Goal: Task Accomplishment & Management: Complete application form

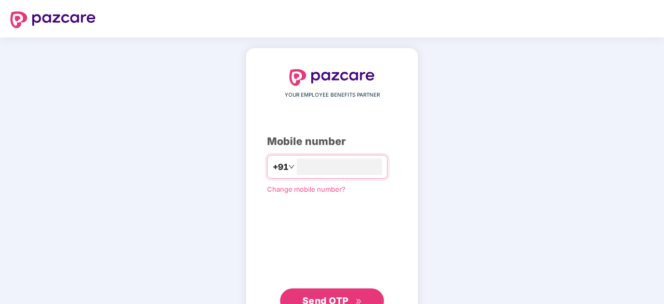
type input "**********"
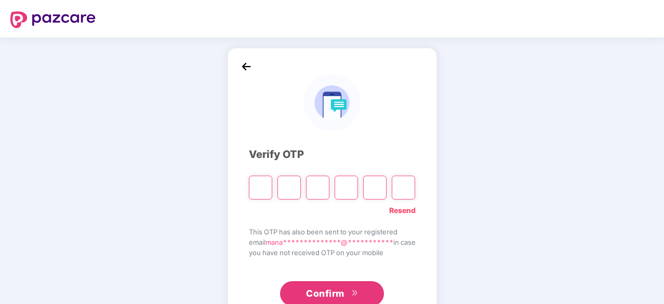
type input "*"
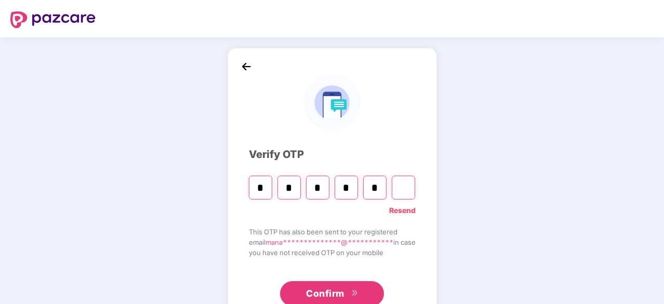
type input "*"
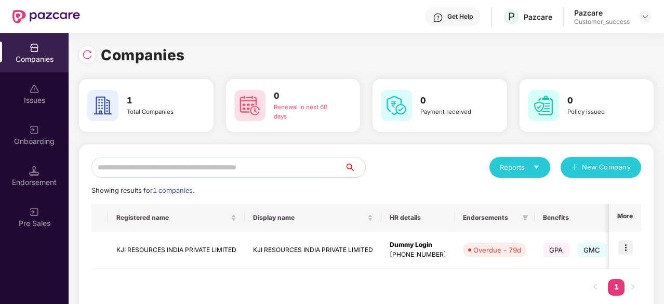
scroll to position [22, 0]
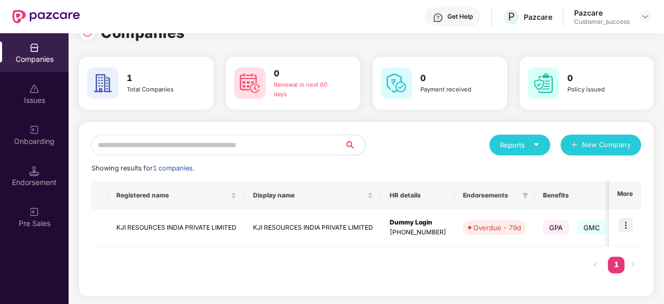
click at [33, 166] on img at bounding box center [34, 171] width 10 height 10
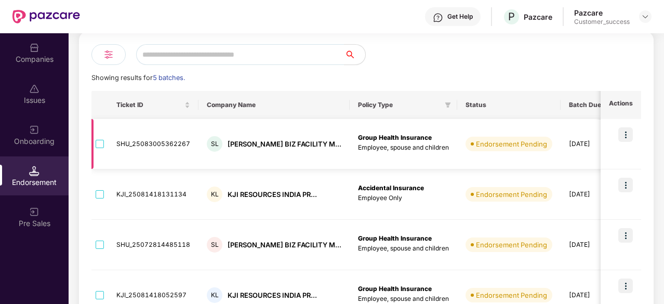
scroll to position [80, 0]
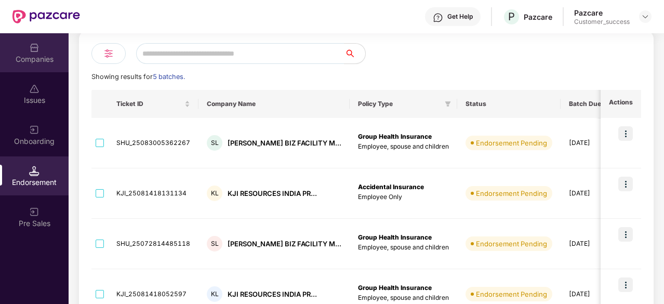
click at [27, 51] on div "Companies" at bounding box center [34, 52] width 69 height 39
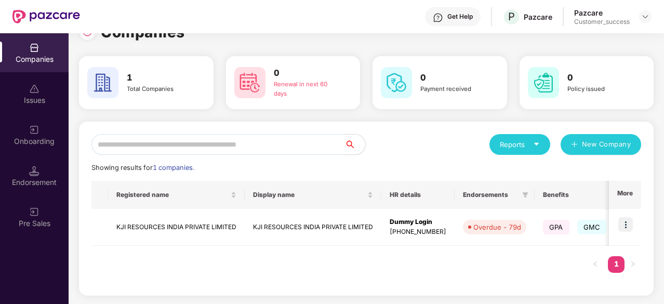
scroll to position [0, 0]
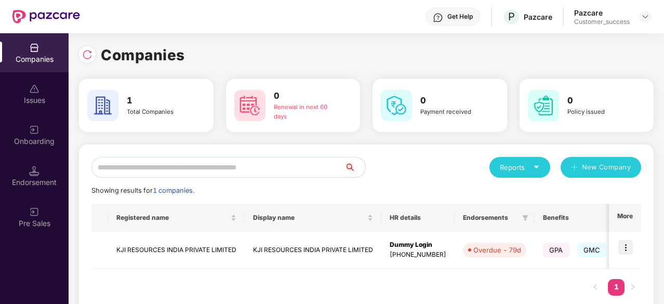
click at [259, 180] on div "Reports New Company Showing results for 1 companies. Registered name Display na…" at bounding box center [366, 231] width 550 height 149
click at [27, 179] on div "Endorsement" at bounding box center [34, 182] width 69 height 10
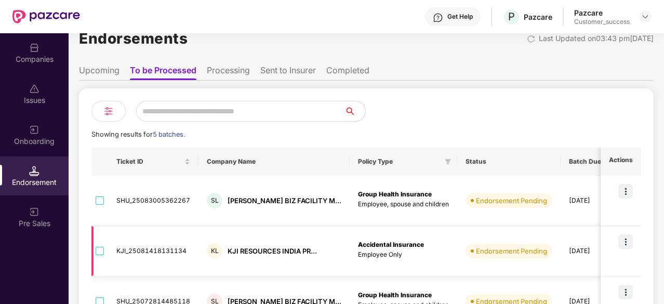
scroll to position [22, 0]
click at [28, 51] on div "Companies" at bounding box center [34, 52] width 69 height 39
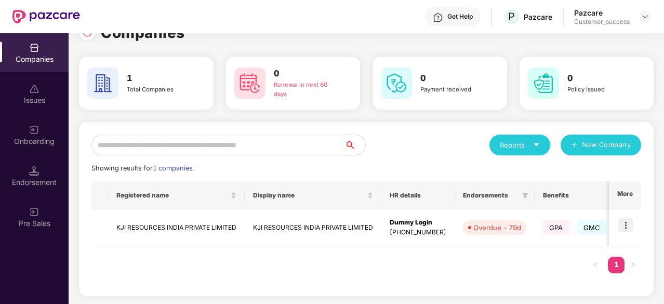
scroll to position [0, 0]
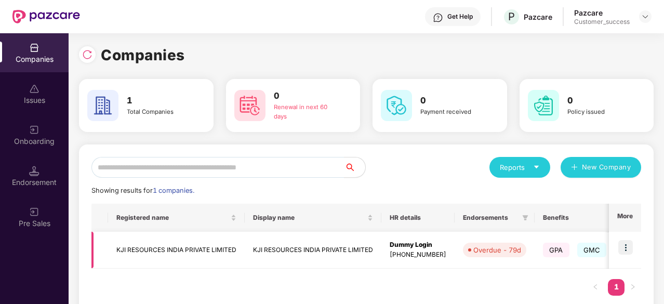
click at [624, 247] on img at bounding box center [625, 247] width 15 height 15
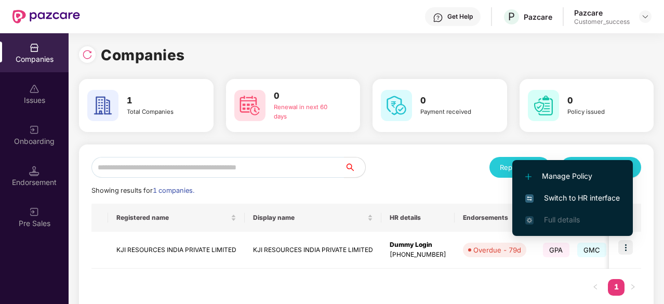
click at [74, 180] on div "Companies 1 Total Companies 0 Renewal in next 60 days 0 Payment received 0 Poli…" at bounding box center [367, 168] width 596 height 271
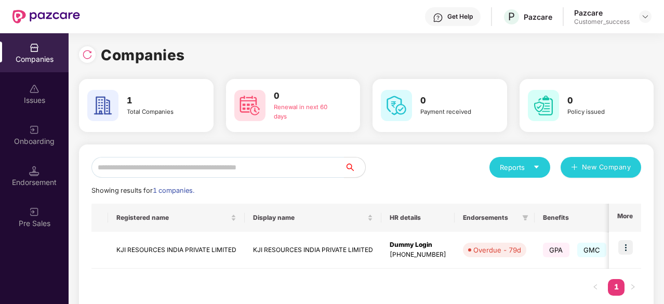
click at [28, 176] on div "Endorsement" at bounding box center [34, 175] width 69 height 39
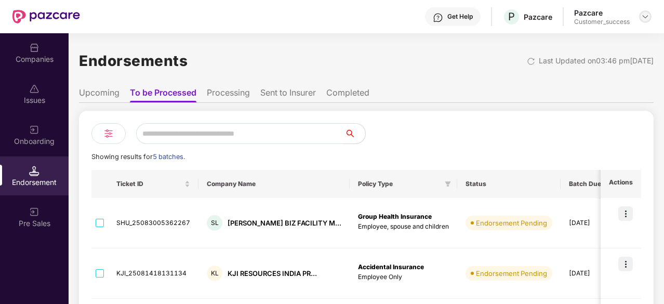
click at [646, 18] on img at bounding box center [645, 16] width 8 height 8
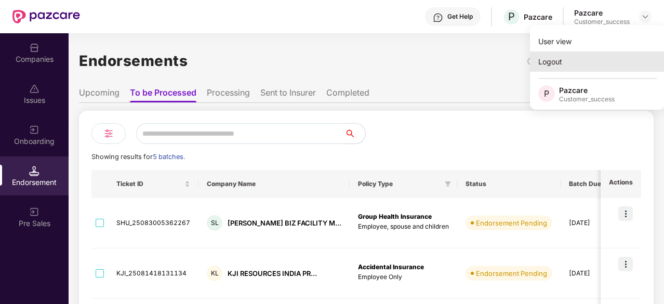
click at [553, 60] on div "Logout" at bounding box center [597, 61] width 135 height 20
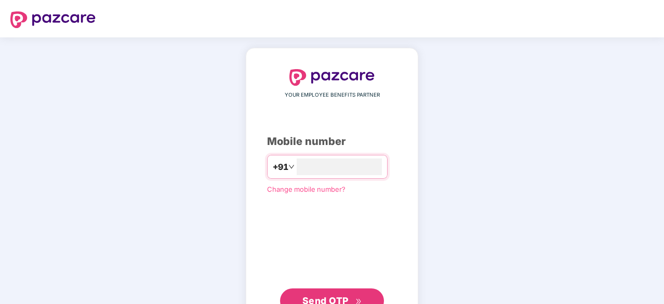
type input "**********"
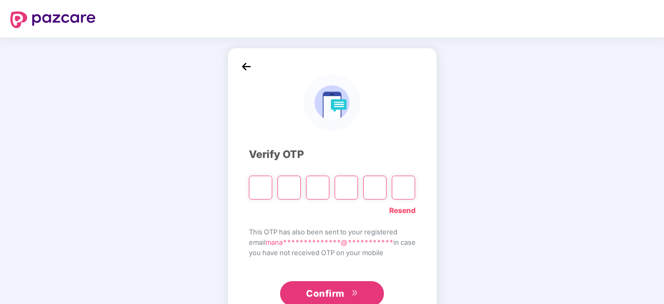
type input "*"
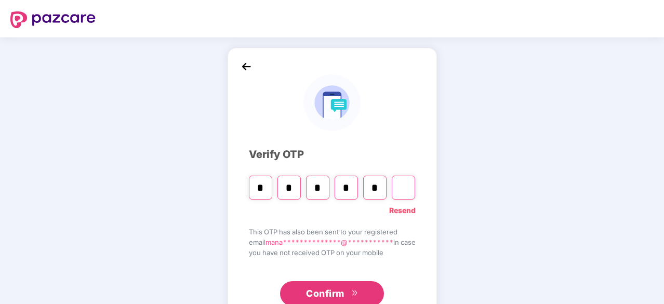
type input "*"
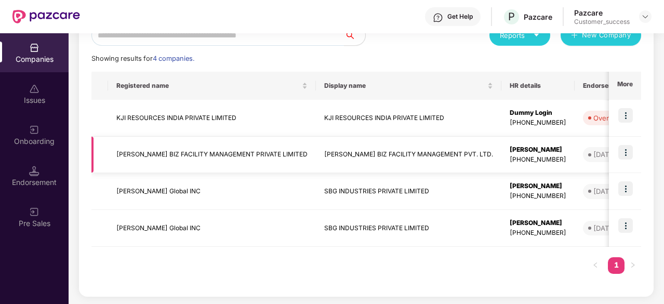
click at [620, 152] on img at bounding box center [625, 152] width 15 height 15
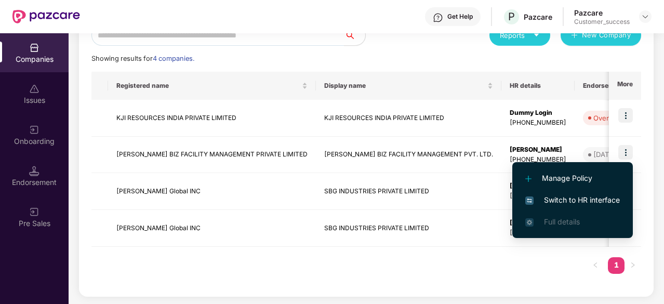
click at [551, 194] on span "Switch to HR interface" at bounding box center [572, 199] width 95 height 11
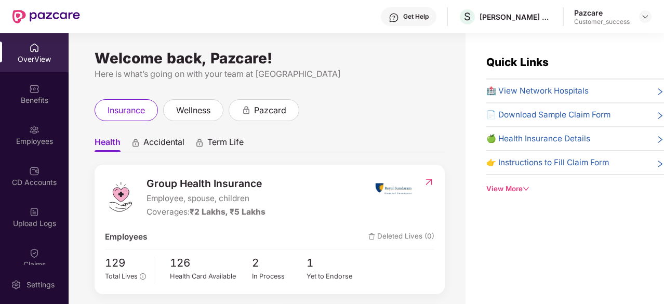
click at [36, 142] on div "Employees" at bounding box center [34, 141] width 69 height 10
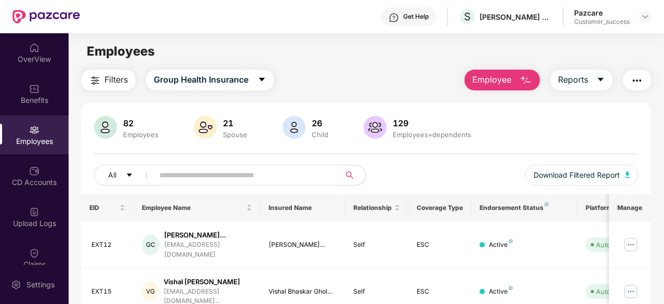
click at [481, 65] on main "Employees Filters Group Health Insurance Employee Reports 82 Employees 21 Spous…" at bounding box center [366, 185] width 595 height 304
click at [482, 67] on main "Employees Filters Group Health Insurance Employee Reports 82 Employees 21 Spous…" at bounding box center [366, 185] width 595 height 304
click at [481, 80] on span "Employee" at bounding box center [491, 79] width 39 height 13
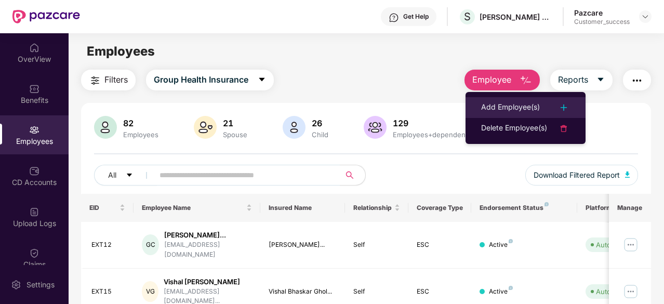
click at [496, 98] on li "Add Employee(s)" at bounding box center [526, 107] width 120 height 21
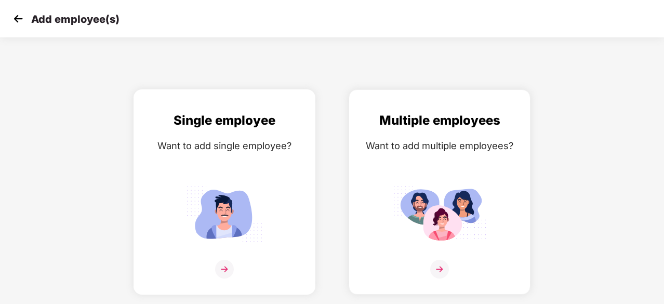
click at [264, 171] on div "Single employee Want to add single employee?" at bounding box center [224, 201] width 160 height 181
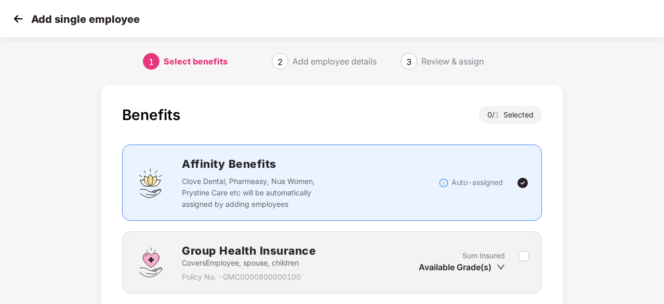
scroll to position [79, 0]
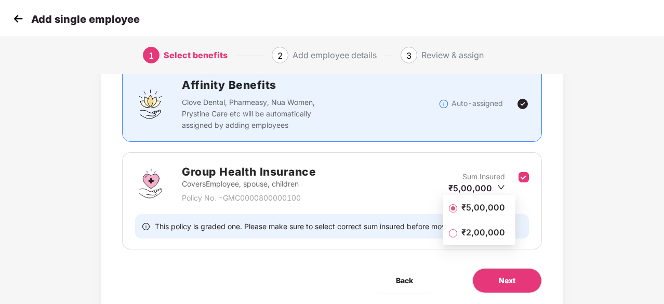
click at [478, 230] on span "₹2,00,000" at bounding box center [483, 232] width 52 height 11
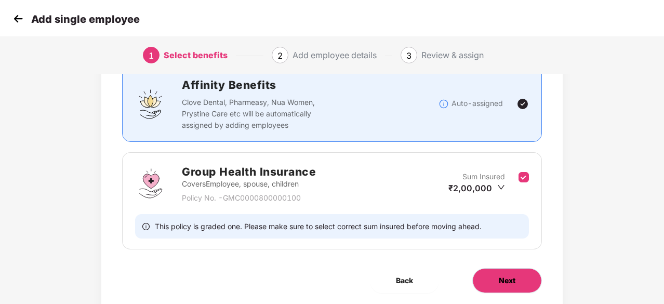
click at [495, 277] on button "Next" at bounding box center [507, 280] width 70 height 25
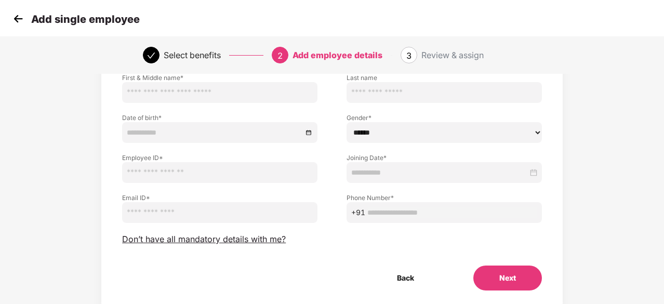
scroll to position [0, 0]
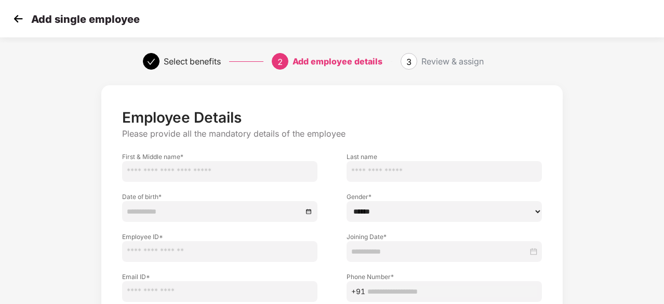
click at [183, 166] on input "text" at bounding box center [219, 171] width 195 height 21
paste input "**********"
type input "**********"
click at [438, 174] on input "text" at bounding box center [444, 171] width 195 height 21
paste input "*****"
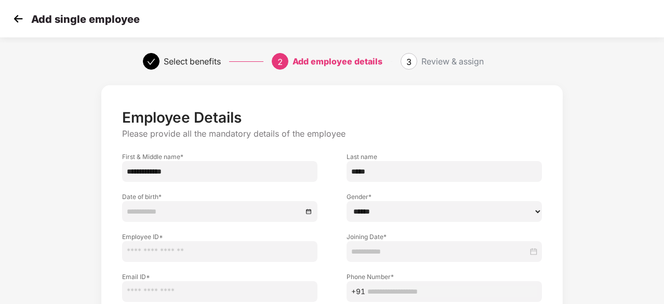
type input "*****"
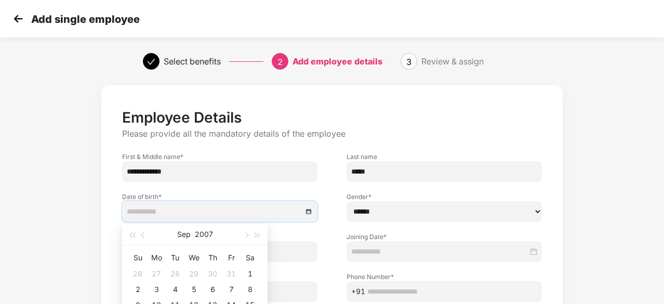
click at [174, 216] on input at bounding box center [215, 211] width 176 height 11
click at [137, 207] on input at bounding box center [215, 211] width 176 height 11
click at [197, 233] on button "2007" at bounding box center [204, 234] width 18 height 21
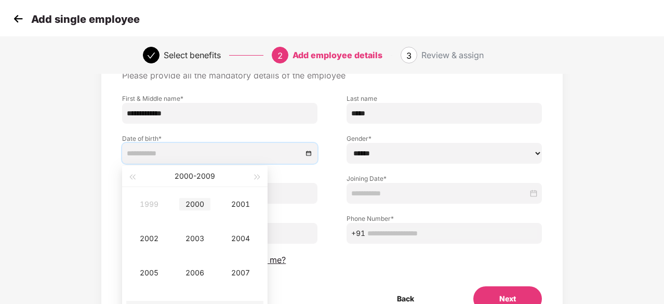
scroll to position [59, 0]
type input "**********"
click at [131, 177] on span "button" at bounding box center [131, 176] width 5 height 5
type input "**********"
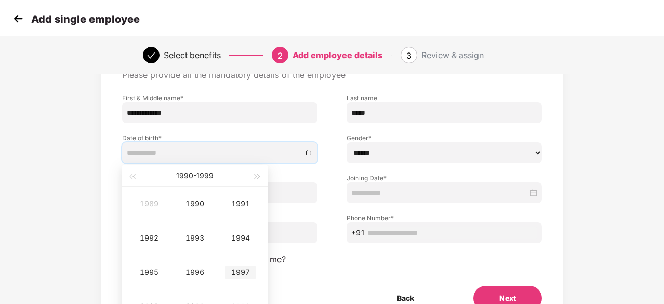
click at [240, 276] on div "1997" at bounding box center [240, 272] width 31 height 12
type input "**********"
click at [156, 258] on td "Jul" at bounding box center [149, 272] width 46 height 34
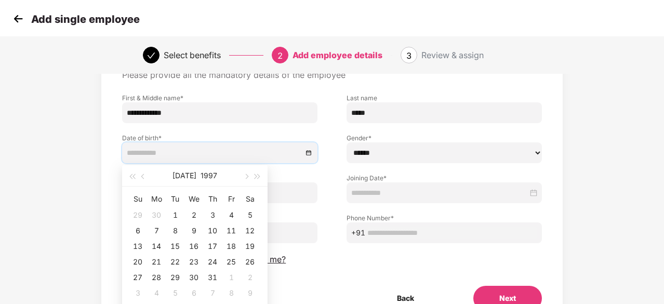
type input "**********"
click at [178, 245] on div "15" at bounding box center [175, 246] width 12 height 12
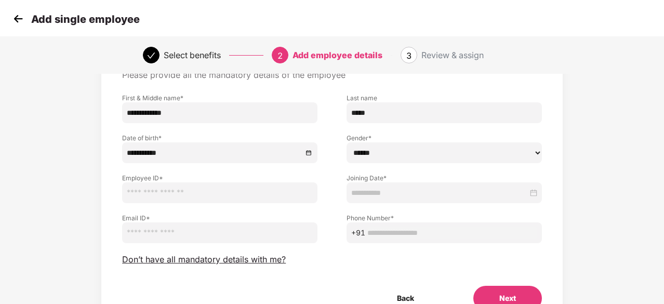
click at [387, 159] on select "****** **** ******" at bounding box center [444, 152] width 195 height 21
select select "******"
click at [347, 142] on select "****** **** ******" at bounding box center [444, 152] width 195 height 21
click at [169, 196] on input "text" at bounding box center [219, 192] width 195 height 21
paste input "*******"
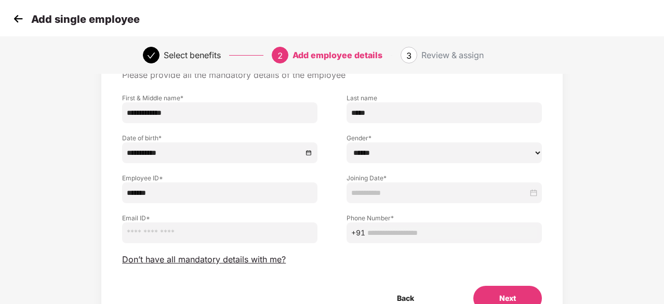
type input "*******"
click at [397, 191] on input at bounding box center [439, 192] width 177 height 11
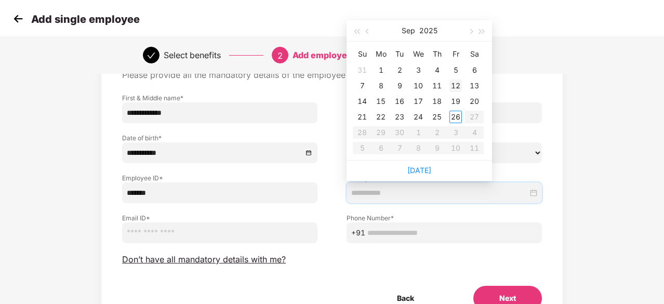
type input "**********"
click at [456, 84] on div "12" at bounding box center [456, 86] width 12 height 12
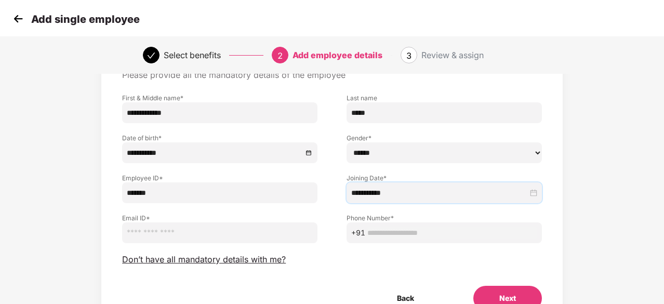
scroll to position [112, 0]
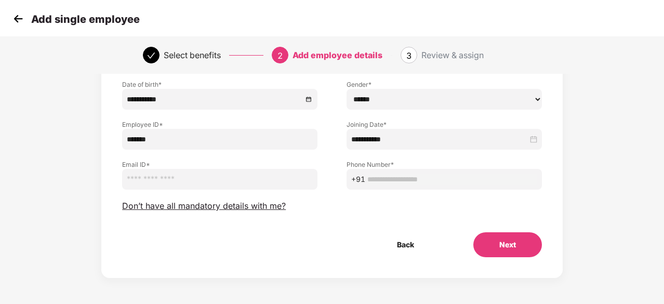
click at [162, 183] on input "email" at bounding box center [219, 179] width 195 height 21
paste input "**********"
type input "**********"
drag, startPoint x: 399, startPoint y: 186, endPoint x: 399, endPoint y: 179, distance: 6.3
click at [399, 179] on span "+91" at bounding box center [444, 179] width 195 height 21
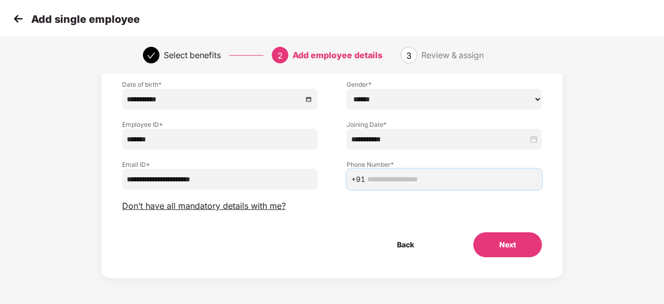
click at [399, 179] on input "text" at bounding box center [452, 179] width 170 height 11
paste input "**********"
click at [509, 247] on button "Next" at bounding box center [507, 244] width 69 height 25
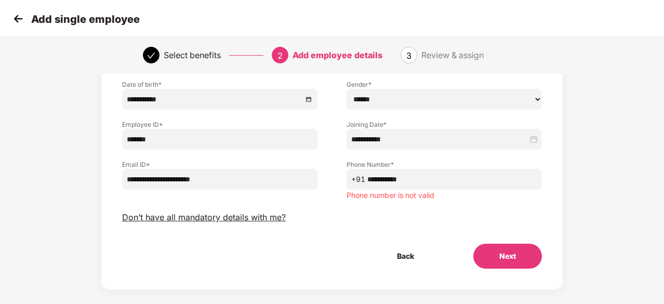
click at [412, 187] on span "**********" at bounding box center [444, 179] width 195 height 21
click at [412, 178] on input "**********" at bounding box center [452, 179] width 170 height 11
click at [493, 255] on button "Next" at bounding box center [507, 256] width 69 height 25
click at [419, 174] on input "**********" at bounding box center [452, 179] width 170 height 11
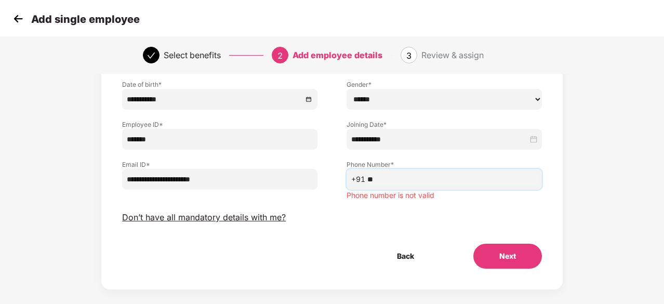
type input "*"
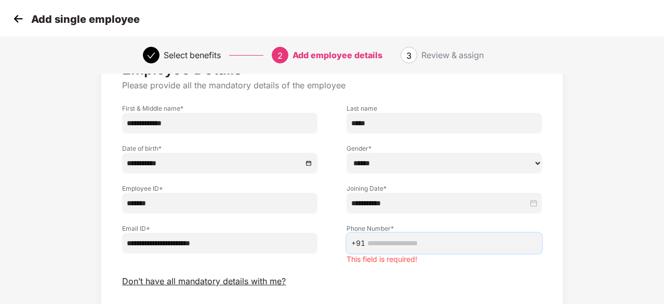
scroll to position [124, 0]
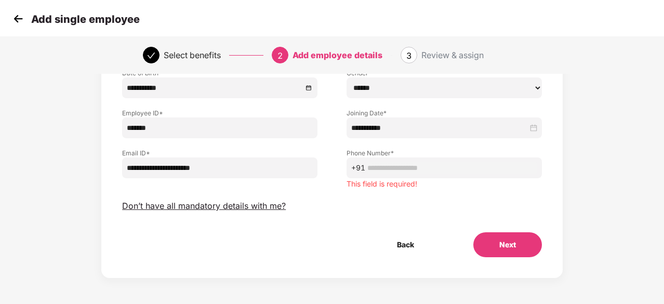
click at [380, 159] on span "+91" at bounding box center [444, 167] width 195 height 21
paste input "**********"
click at [391, 170] on input "**********" at bounding box center [452, 167] width 170 height 11
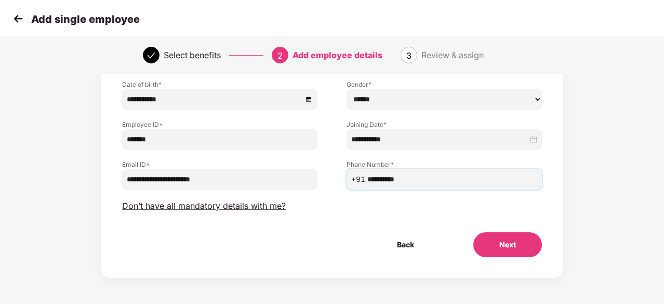
scroll to position [112, 0]
type input "**********"
click at [517, 244] on button "Next" at bounding box center [507, 244] width 69 height 25
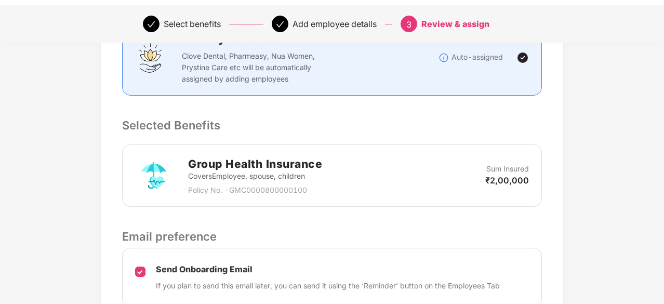
scroll to position [342, 0]
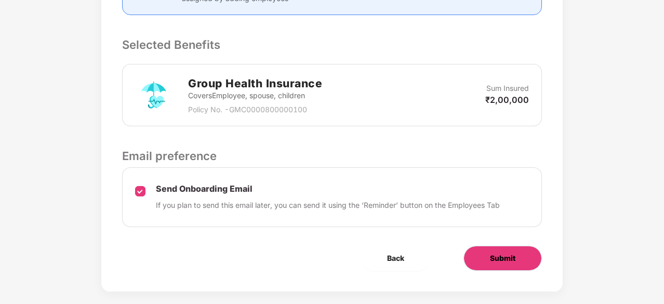
click at [487, 254] on button "Submit" at bounding box center [503, 258] width 78 height 25
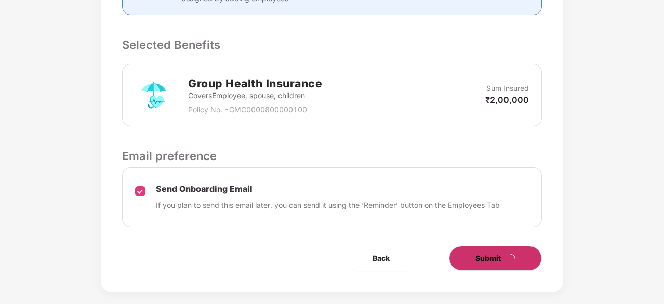
scroll to position [0, 0]
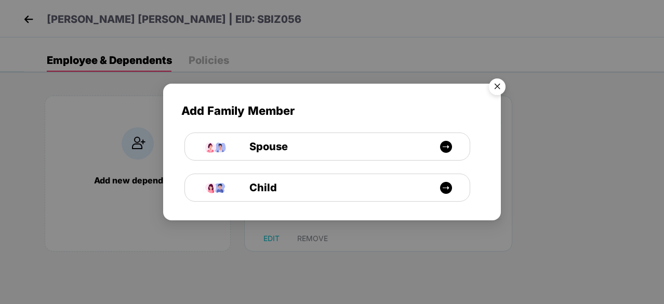
click at [497, 84] on img "Close" at bounding box center [497, 88] width 29 height 29
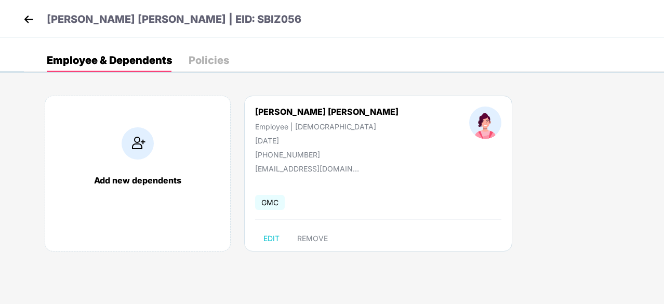
click at [201, 52] on div "Policies" at bounding box center [209, 60] width 41 height 23
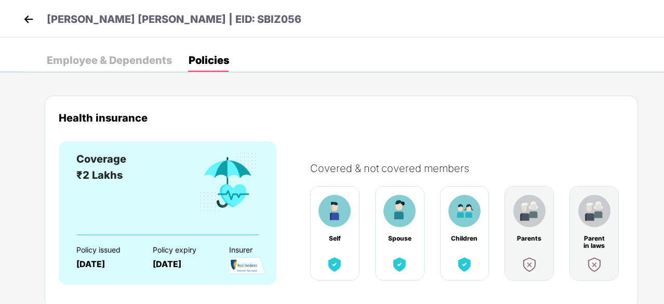
click at [115, 58] on div "Employee & Dependents" at bounding box center [109, 60] width 125 height 10
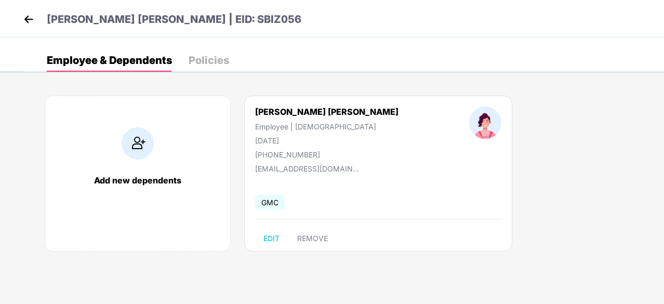
click at [32, 19] on img at bounding box center [29, 19] width 16 height 16
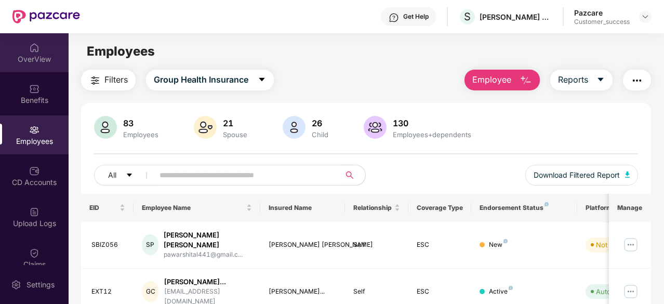
click at [19, 50] on div "OverView" at bounding box center [34, 52] width 69 height 39
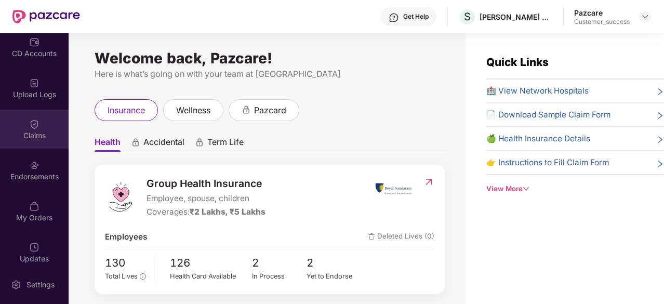
scroll to position [132, 0]
click at [25, 121] on div "Claims" at bounding box center [34, 126] width 69 height 39
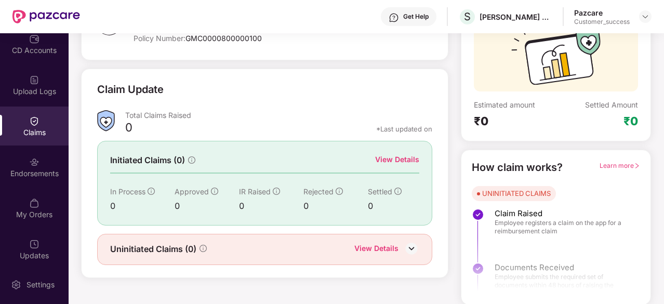
scroll to position [0, 0]
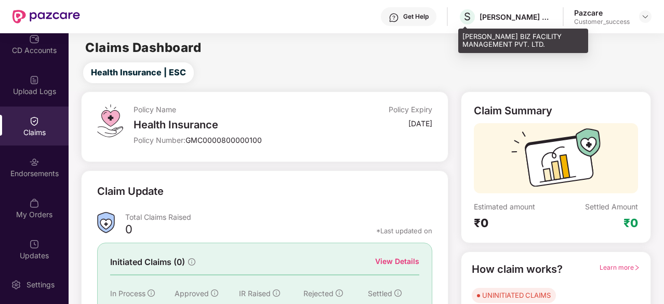
click at [541, 21] on div "S SHUBHAM BIZ FACILITY MANAGEMENT PVT. LTD." at bounding box center [505, 17] width 94 height 18
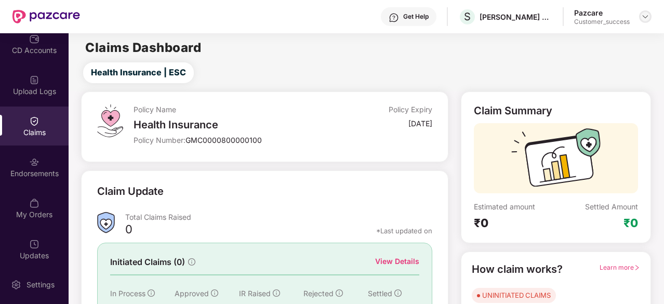
click at [647, 15] on img at bounding box center [645, 16] width 8 height 8
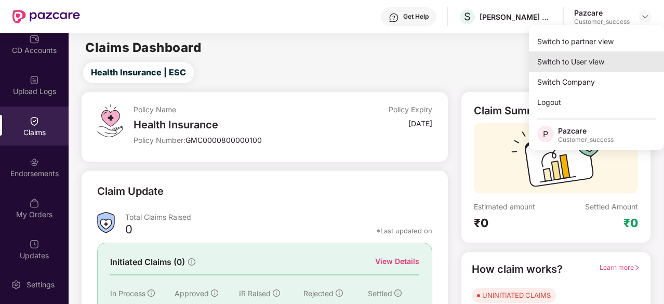
click at [585, 59] on div "Switch to User view" at bounding box center [596, 61] width 135 height 20
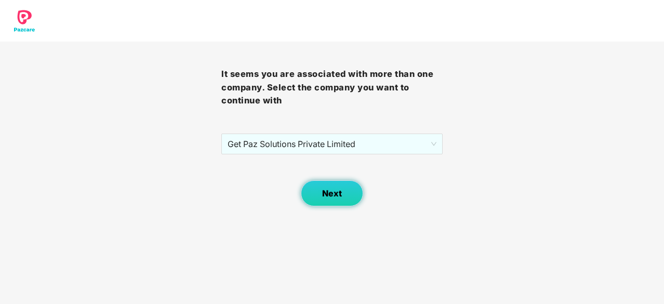
click at [324, 197] on span "Next" at bounding box center [332, 194] width 20 height 10
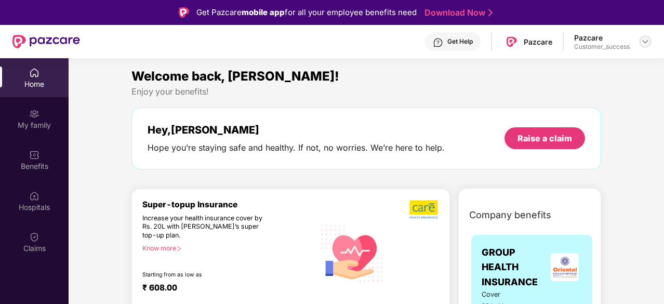
click at [645, 42] on img at bounding box center [645, 41] width 8 height 8
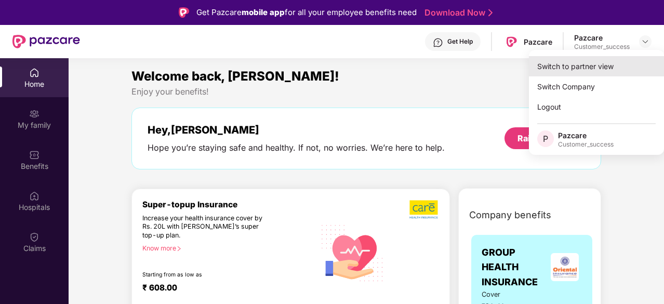
click at [588, 66] on div "Switch to partner view" at bounding box center [596, 66] width 135 height 20
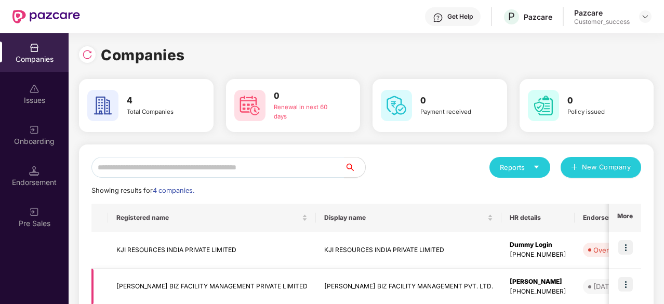
scroll to position [132, 0]
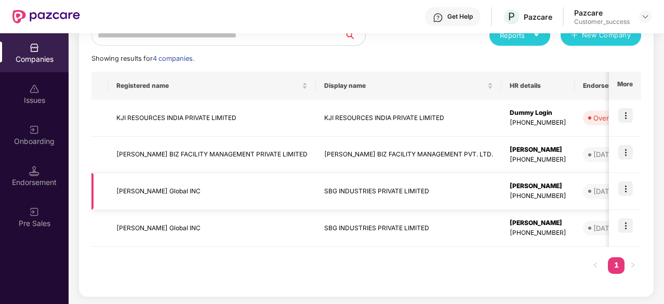
click at [626, 186] on img at bounding box center [625, 188] width 15 height 15
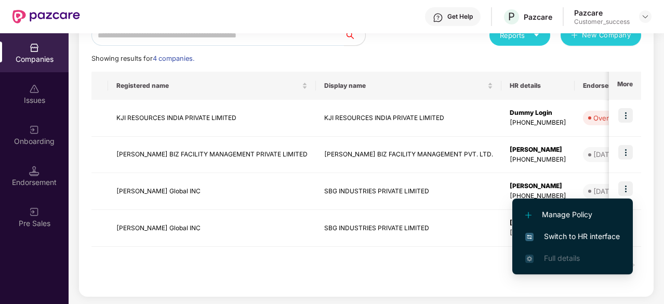
click at [552, 240] on span "Switch to HR interface" at bounding box center [572, 236] width 95 height 11
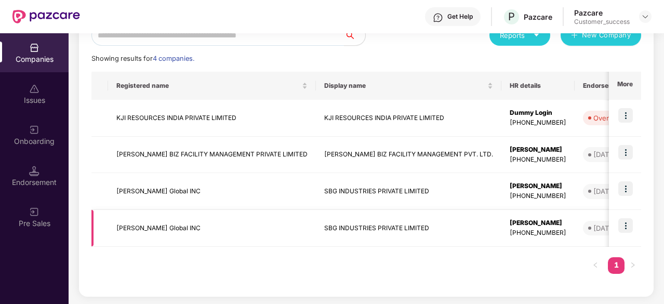
click at [625, 229] on img at bounding box center [625, 225] width 15 height 15
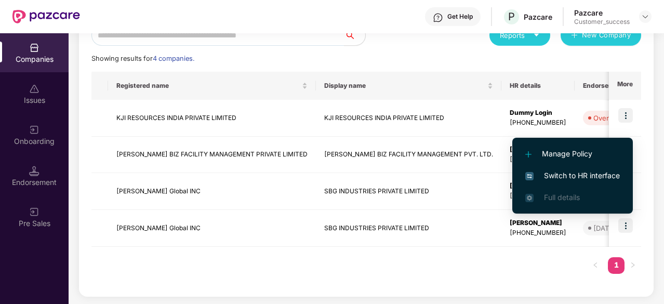
click at [578, 180] on span "Switch to HR interface" at bounding box center [572, 175] width 95 height 11
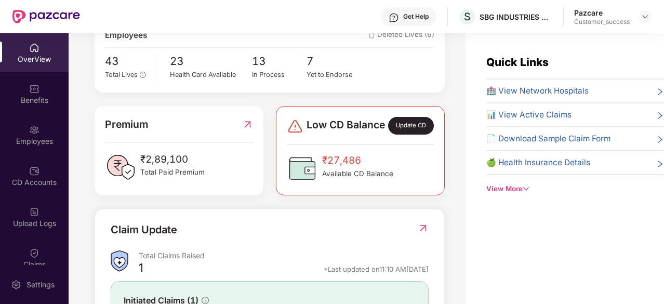
scroll to position [0, 0]
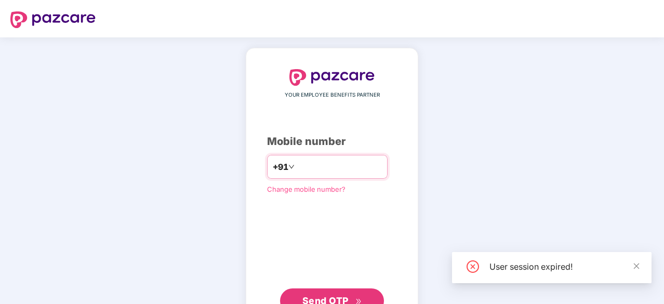
click at [343, 160] on input "number" at bounding box center [339, 167] width 85 height 17
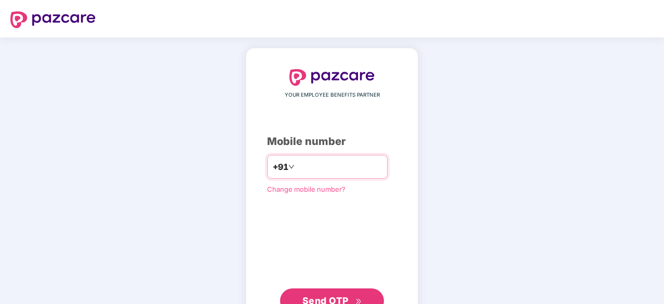
click at [300, 177] on div "+91" at bounding box center [327, 167] width 121 height 24
click at [300, 171] on input "number" at bounding box center [339, 167] width 85 height 17
type input "**********"
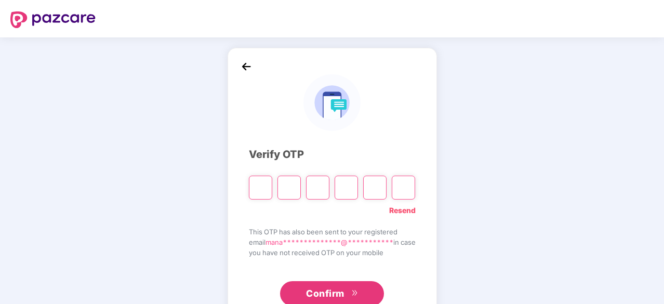
type input "*"
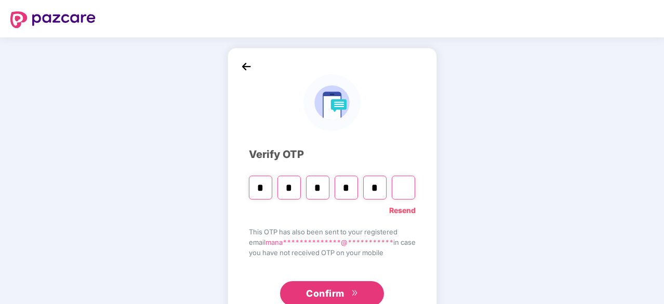
type input "*"
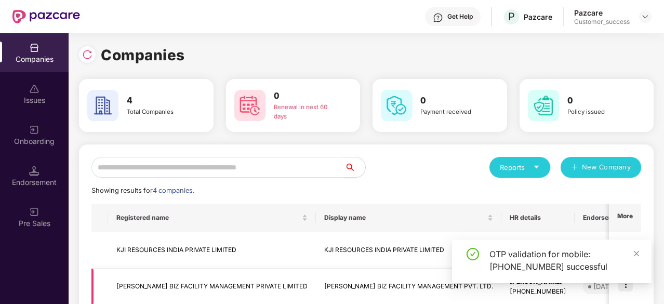
scroll to position [132, 0]
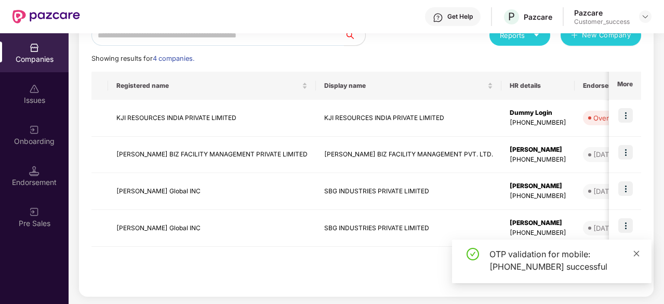
click at [639, 253] on icon "close" at bounding box center [636, 253] width 7 height 7
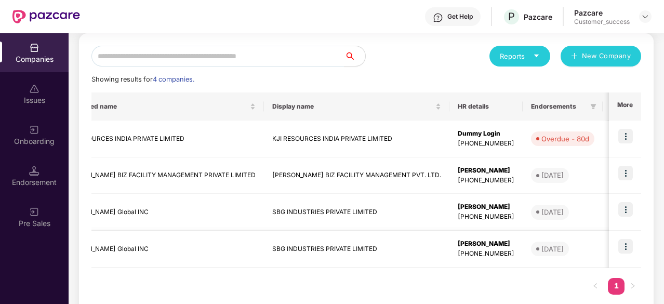
scroll to position [0, 0]
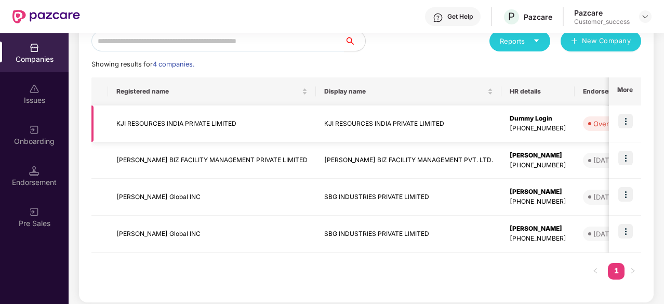
scroll to position [132, 0]
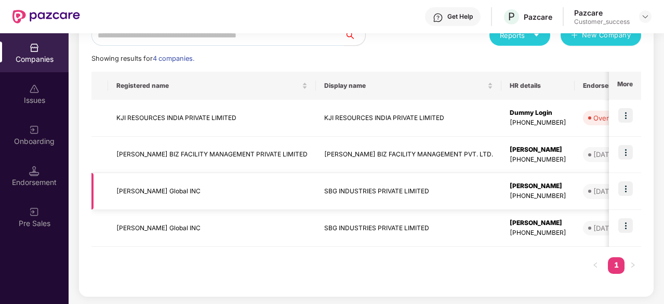
click at [197, 204] on td "[PERSON_NAME] Global INC" at bounding box center [212, 191] width 208 height 37
click at [164, 188] on td "[PERSON_NAME] Global INC" at bounding box center [212, 191] width 208 height 37
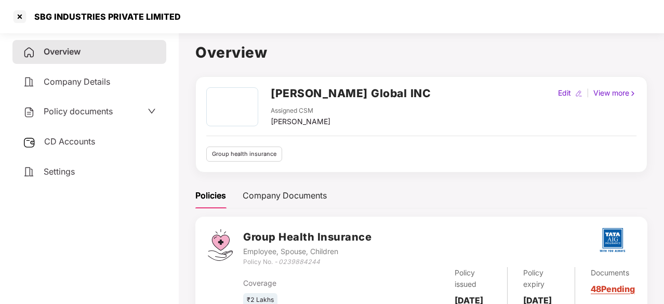
click at [128, 106] on div "Policy documents" at bounding box center [89, 112] width 133 height 14
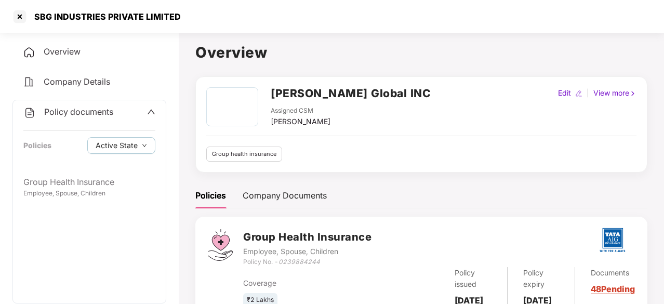
click at [124, 80] on div "Company Details" at bounding box center [89, 82] width 154 height 24
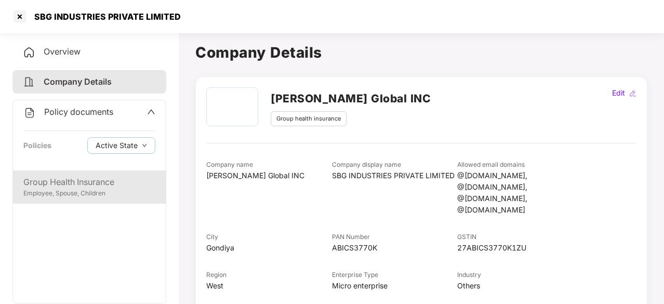
click at [72, 177] on div "Group Health Insurance" at bounding box center [89, 182] width 132 height 13
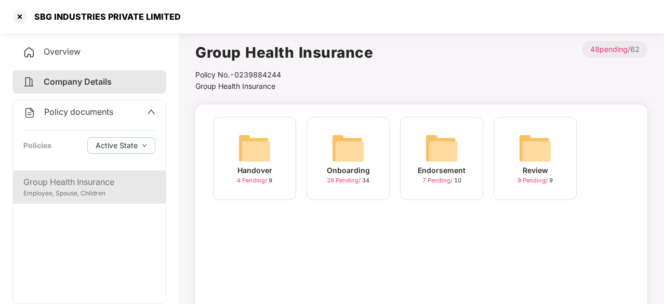
scroll to position [59, 0]
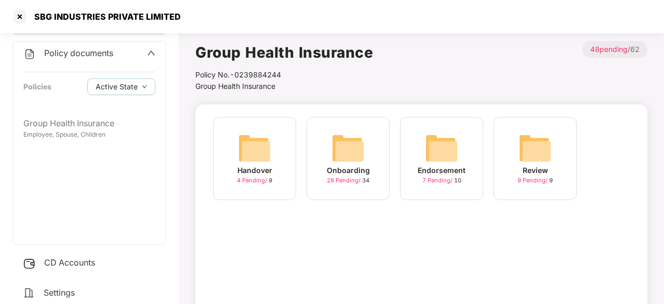
click at [146, 47] on div "Policy documents" at bounding box center [89, 54] width 132 height 14
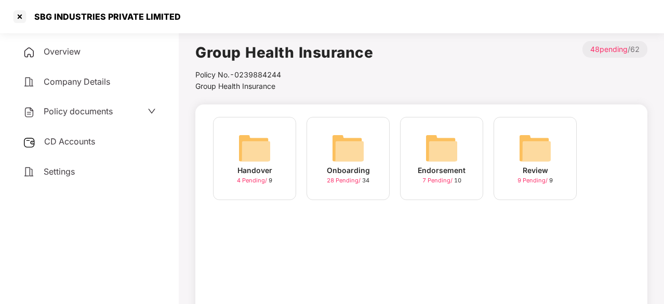
scroll to position [0, 0]
click at [110, 57] on div "Overview" at bounding box center [89, 52] width 154 height 24
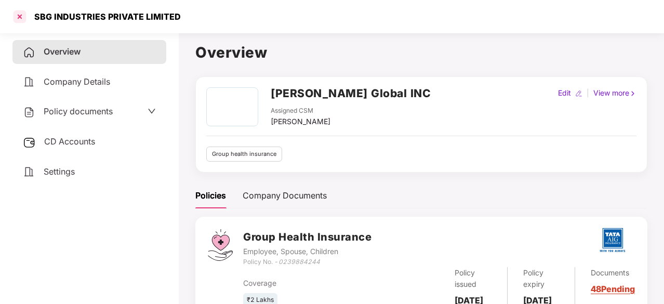
click at [22, 16] on div at bounding box center [19, 16] width 17 height 17
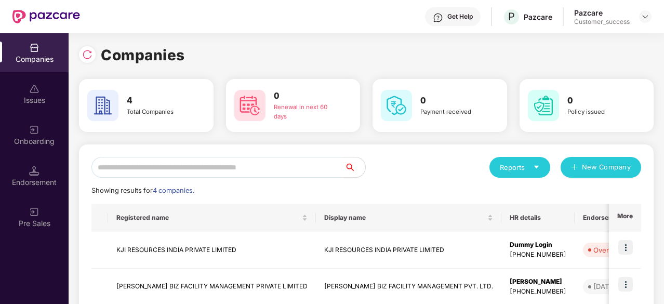
click at [502, 214] on th "HR details" at bounding box center [538, 218] width 73 height 28
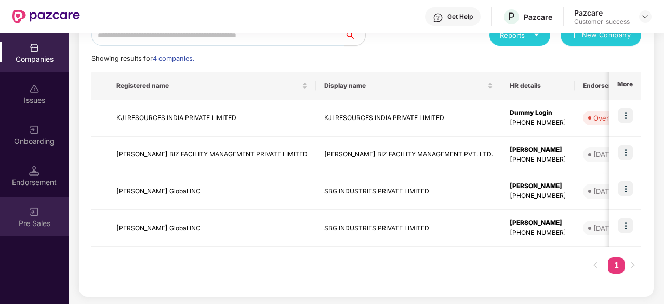
click at [42, 228] on div "Pre Sales" at bounding box center [34, 223] width 69 height 10
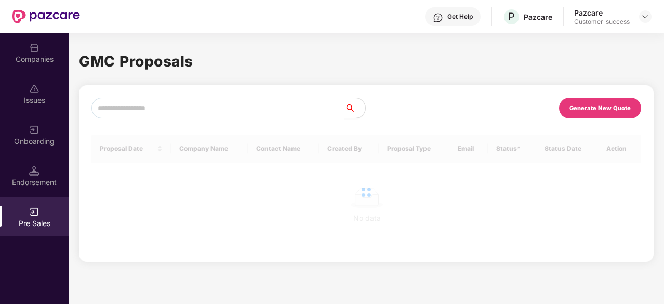
click at [42, 228] on div "Pre Sales" at bounding box center [34, 223] width 69 height 10
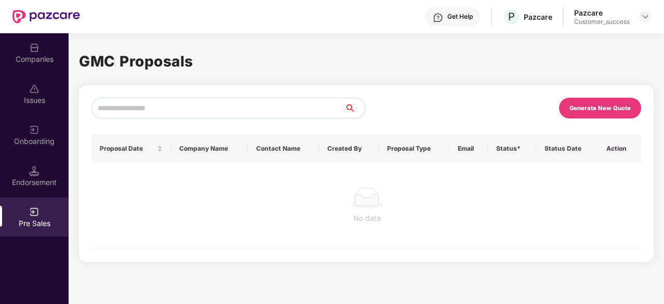
click at [42, 183] on div "Endorsement" at bounding box center [34, 182] width 69 height 10
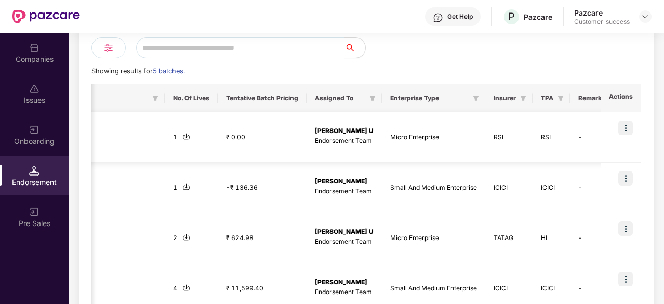
scroll to position [84, 0]
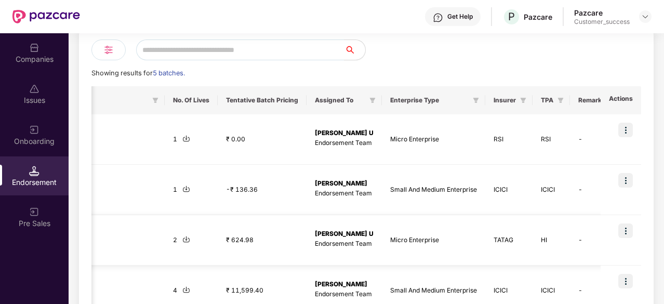
click at [621, 234] on img at bounding box center [625, 230] width 15 height 15
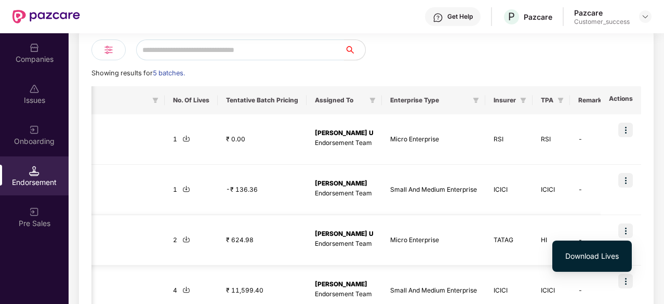
click at [502, 241] on td "TATAG" at bounding box center [508, 240] width 47 height 50
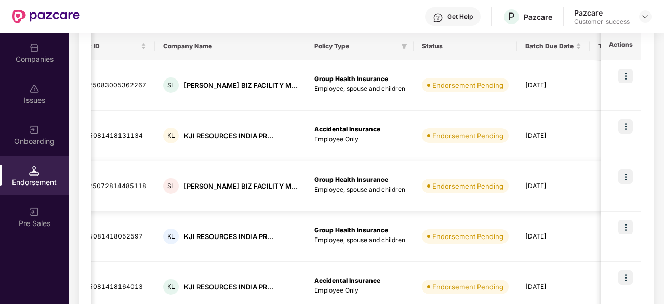
scroll to position [0, 0]
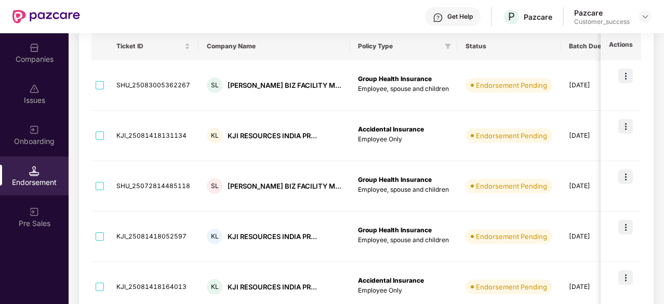
click at [29, 62] on div "Companies" at bounding box center [34, 59] width 69 height 10
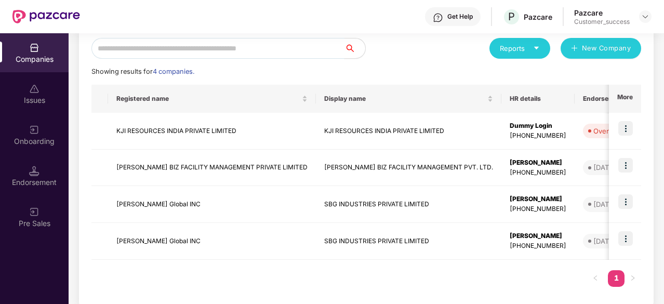
scroll to position [132, 0]
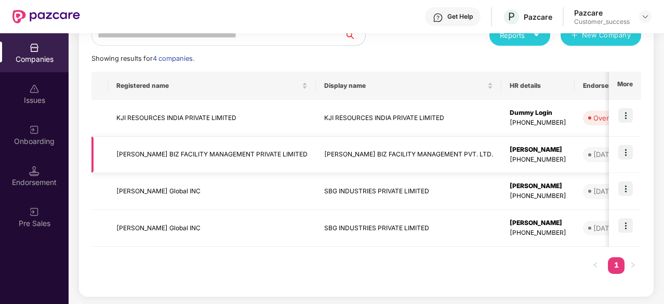
click at [149, 159] on td "[PERSON_NAME] BIZ FACILITY MANAGEMENT PRIVATE LIMITED" at bounding box center [212, 155] width 208 height 37
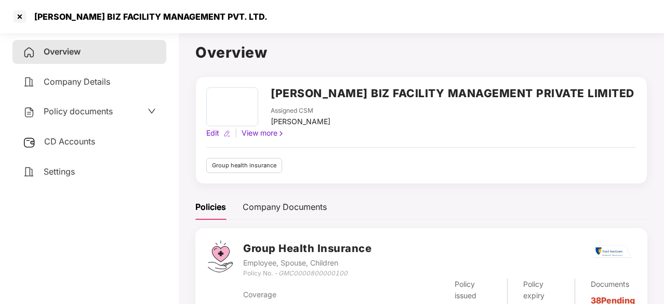
click at [81, 97] on div "Overview Company Details Policy documents CD Accounts Settings" at bounding box center [89, 111] width 154 height 143
click at [93, 75] on div "Company Details" at bounding box center [89, 82] width 154 height 24
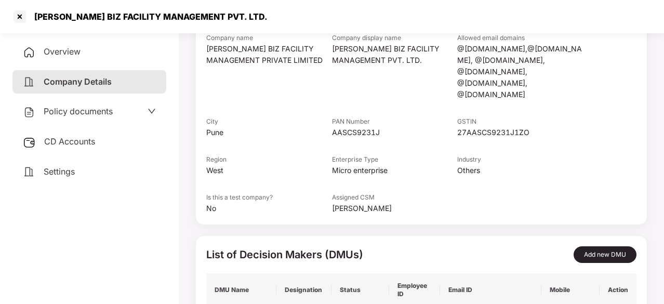
scroll to position [199, 0]
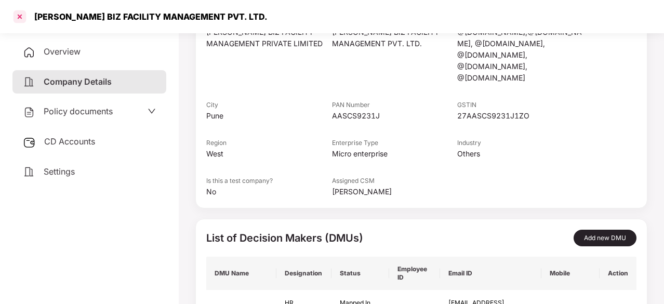
click at [22, 21] on div at bounding box center [19, 16] width 17 height 17
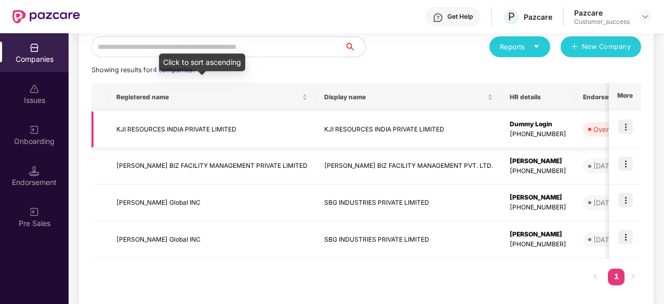
scroll to position [132, 0]
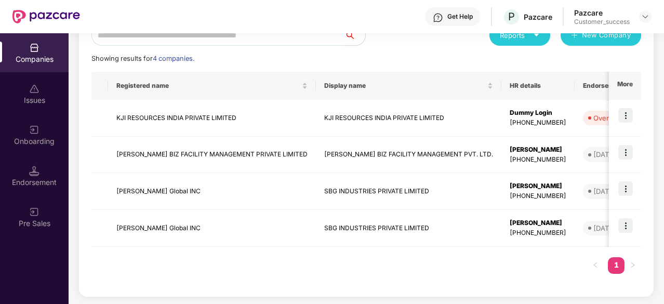
click at [185, 16] on div "Get Help P Pazcare Pazcare Customer_success" at bounding box center [366, 16] width 572 height 33
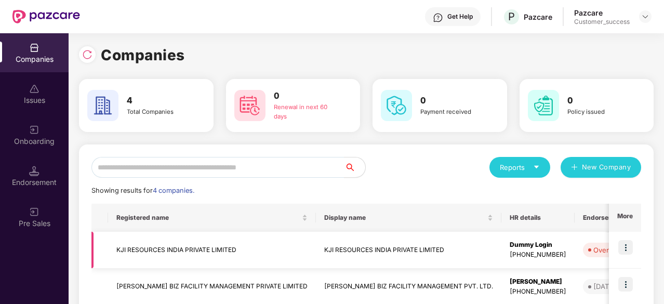
scroll to position [132, 0]
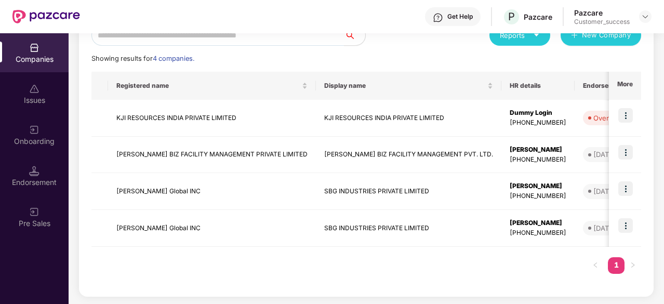
click at [50, 182] on div "Endorsement" at bounding box center [34, 182] width 69 height 10
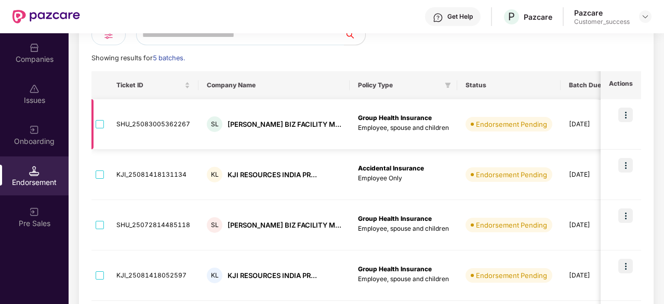
scroll to position [97, 0]
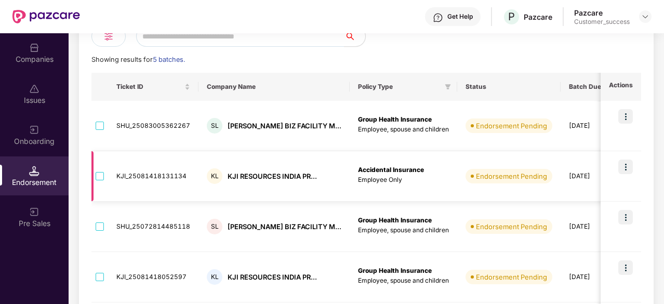
click at [49, 59] on div "Companies" at bounding box center [34, 59] width 69 height 10
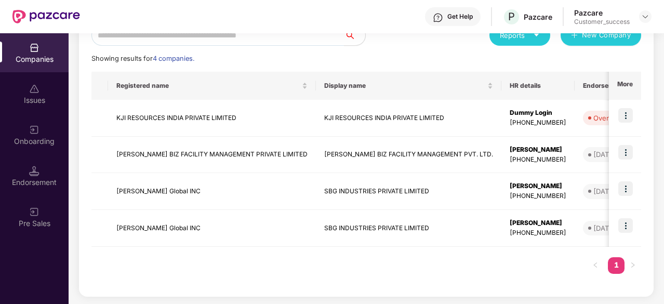
scroll to position [0, 0]
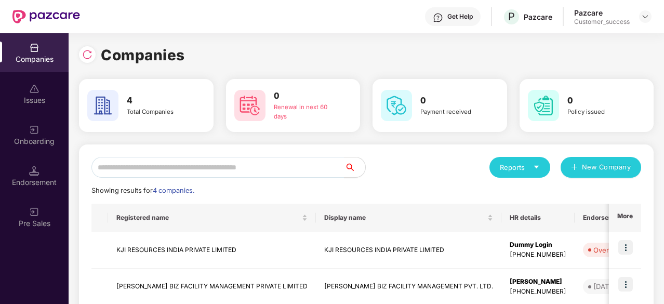
click at [58, 113] on div "Companies Issues Onboarding Endorsement Pre Sales" at bounding box center [34, 135] width 69 height 205
